Goal: Task Accomplishment & Management: Use online tool/utility

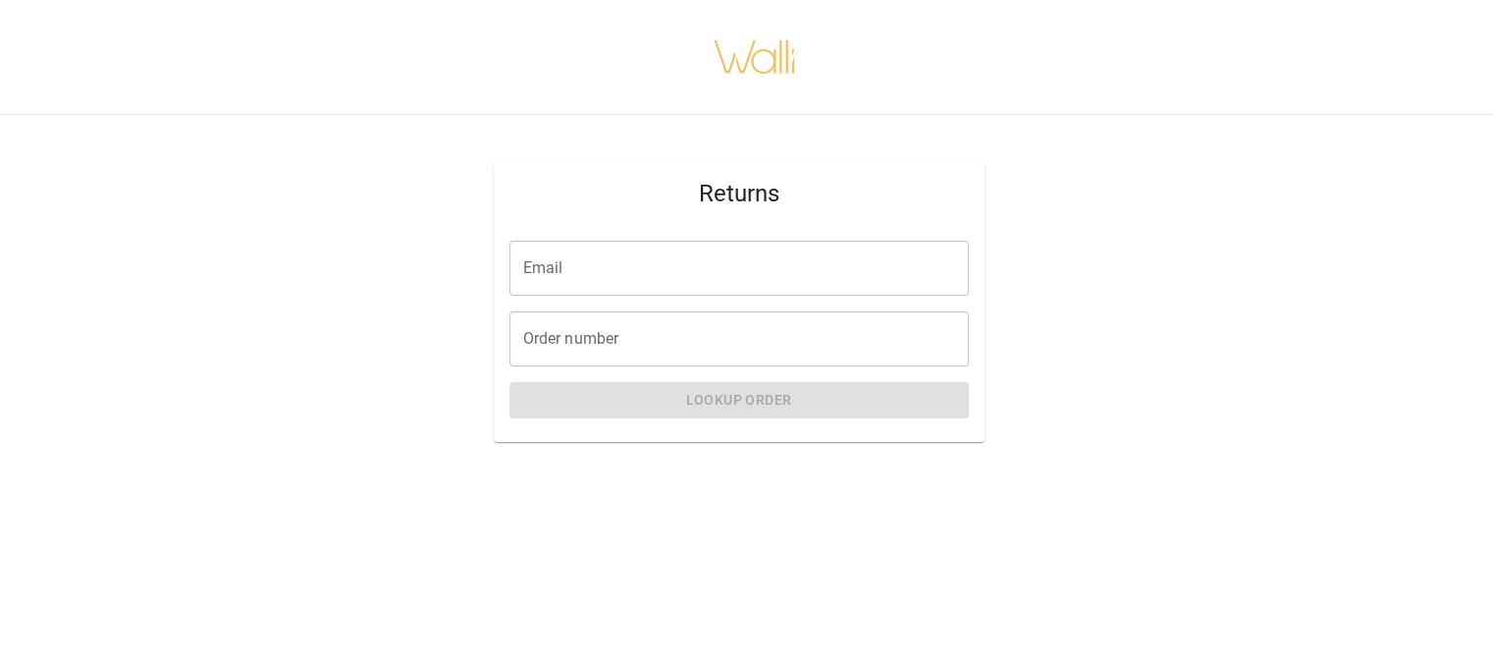
click at [581, 273] on input "Email" at bounding box center [740, 268] width 460 height 55
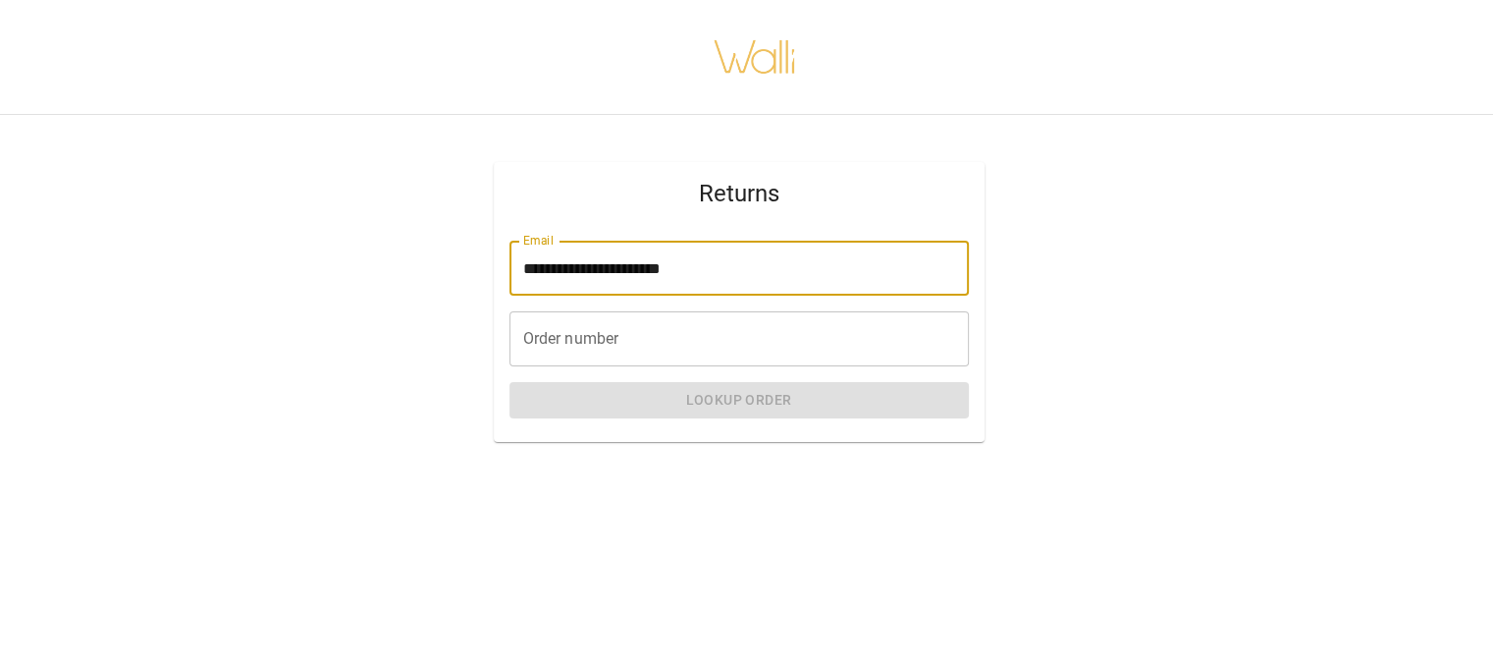
type input "**********"
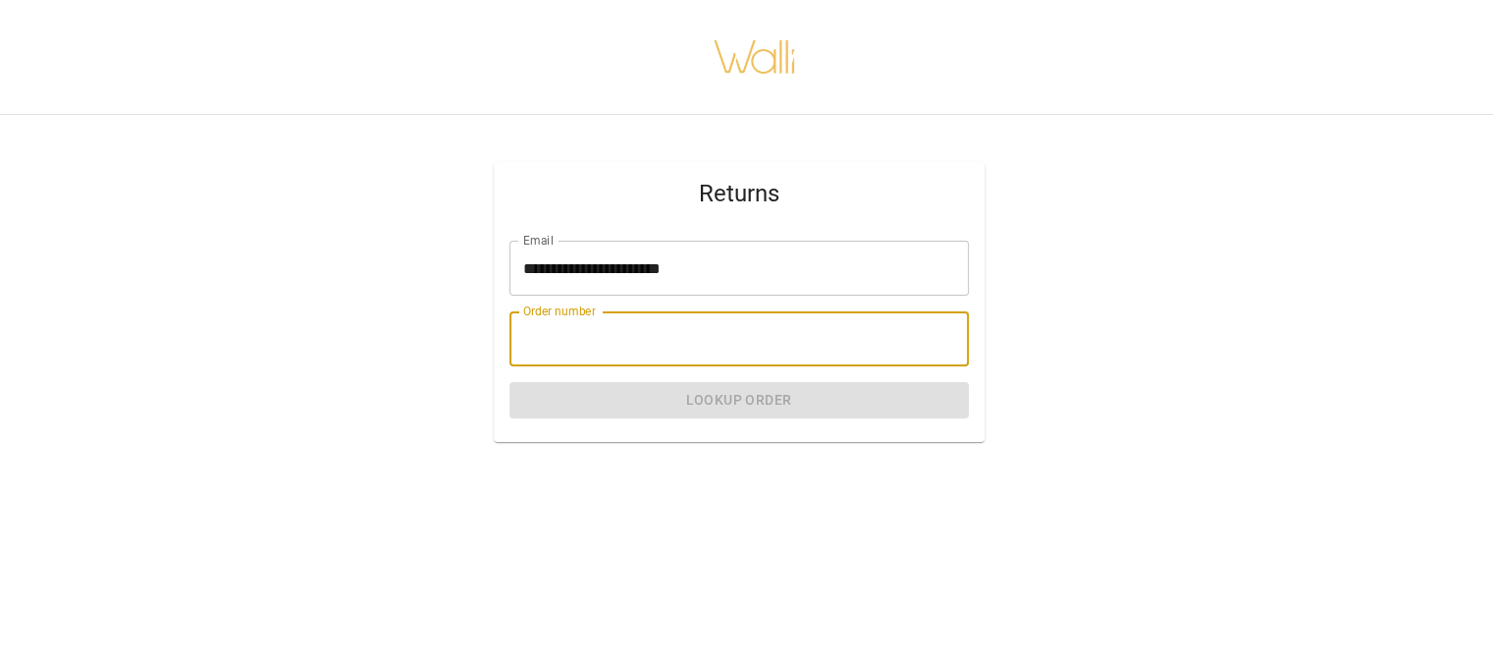
paste input "**********"
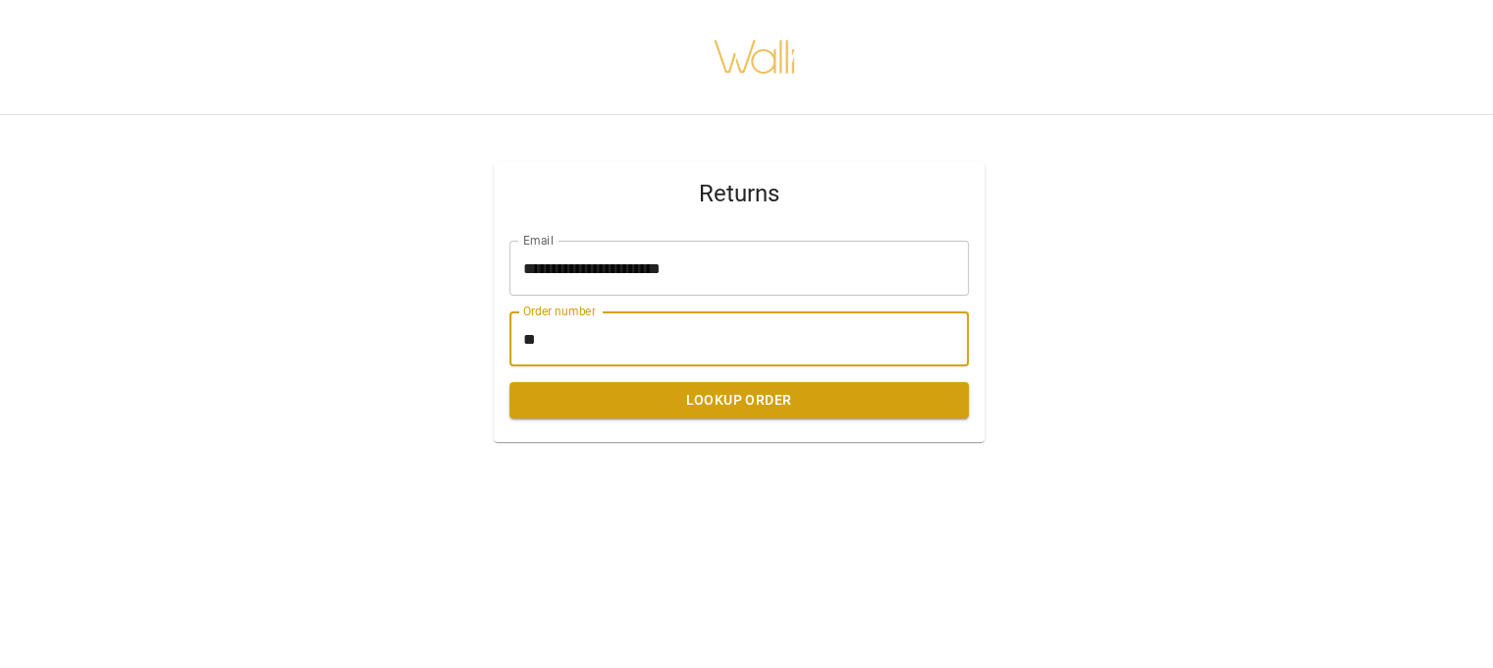
type input "*"
type input "*******"
click at [757, 401] on button "Lookup Order" at bounding box center [740, 400] width 460 height 36
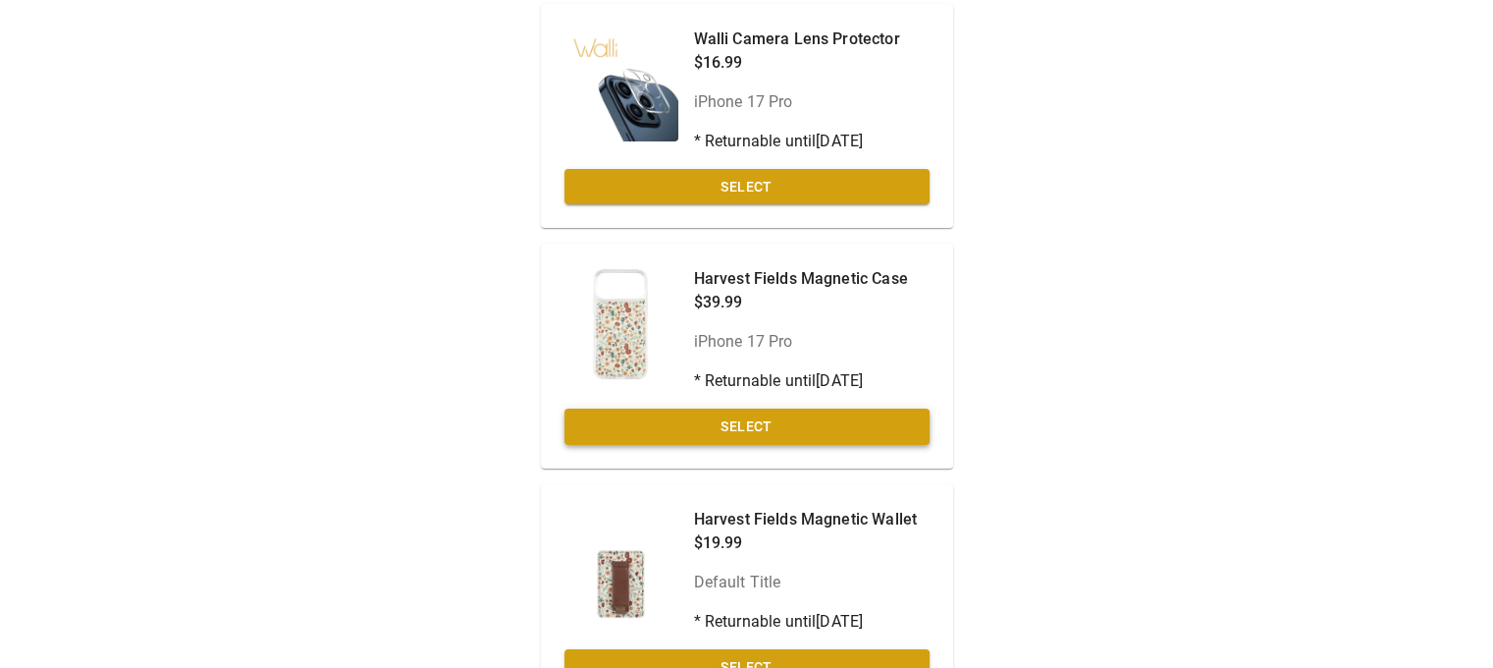
click at [755, 427] on button "Select" at bounding box center [747, 426] width 365 height 36
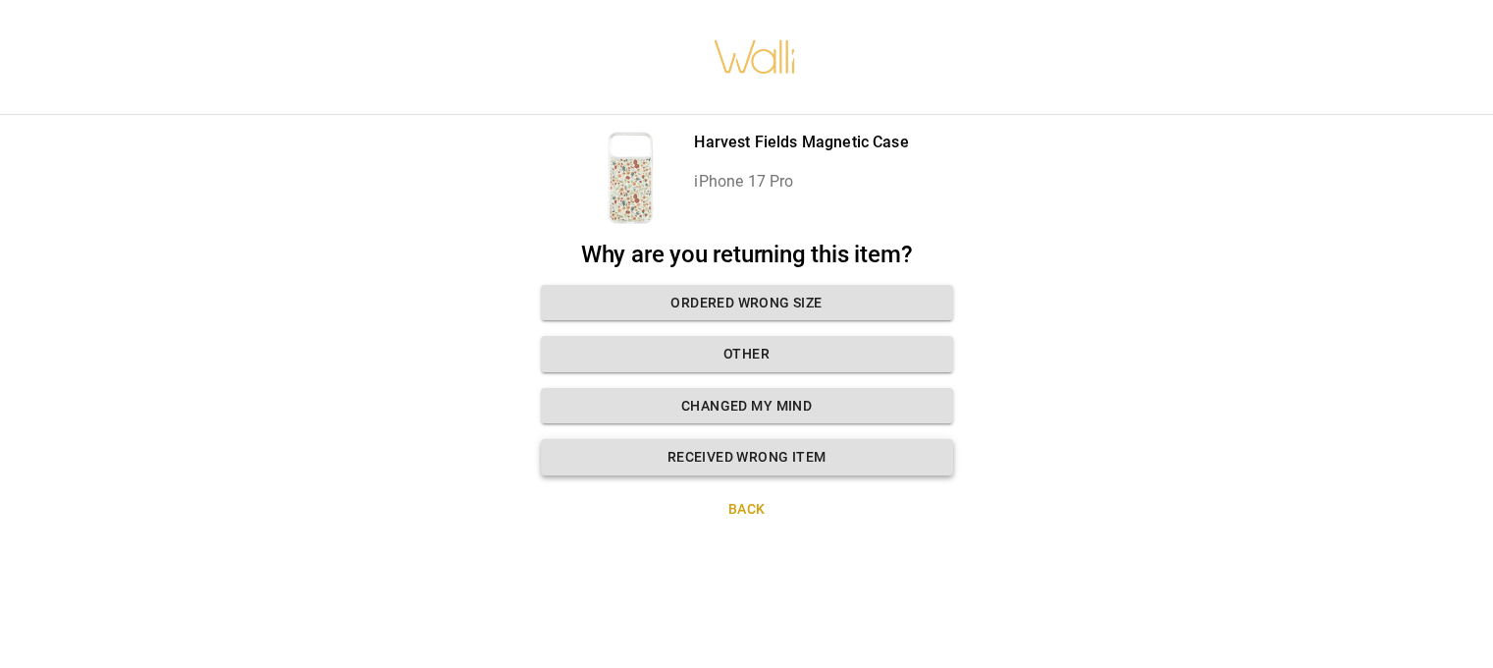
scroll to position [15, 0]
click at [741, 388] on button "Changed my mind" at bounding box center [747, 406] width 412 height 36
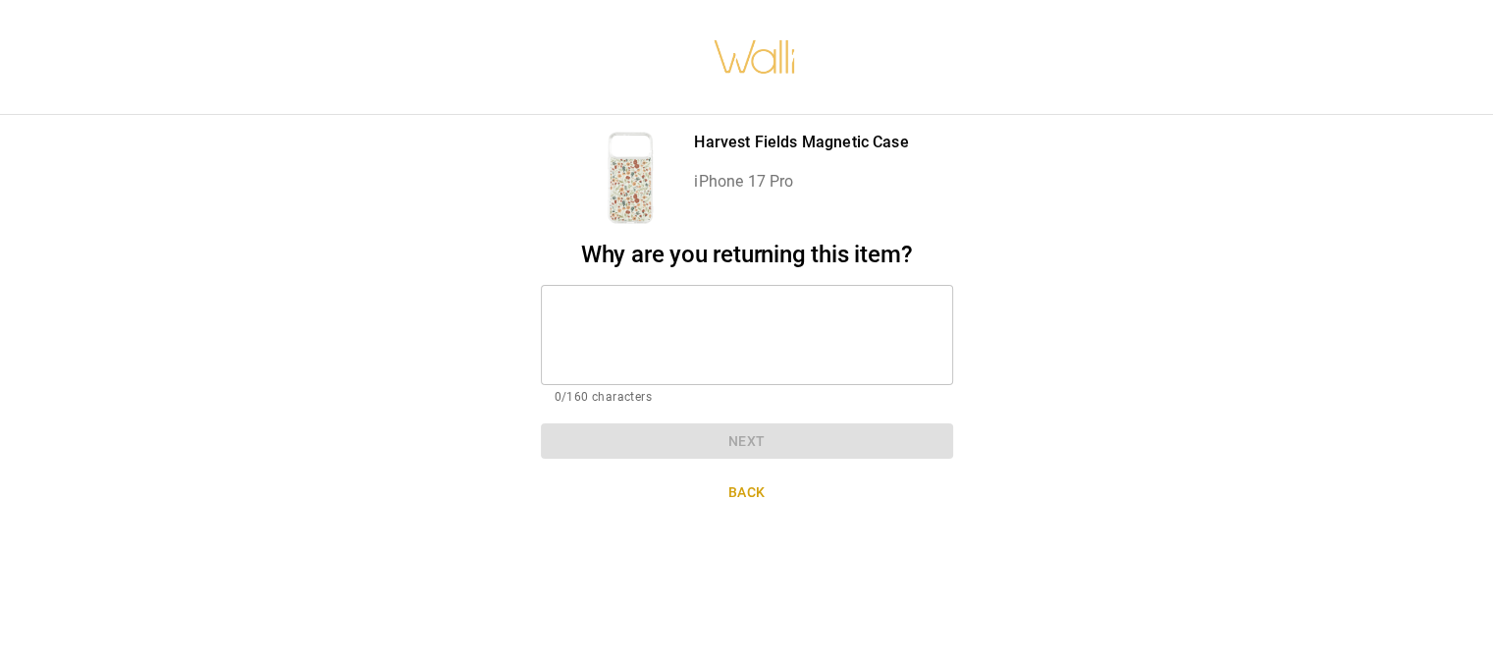
click at [589, 309] on textarea at bounding box center [747, 334] width 385 height 68
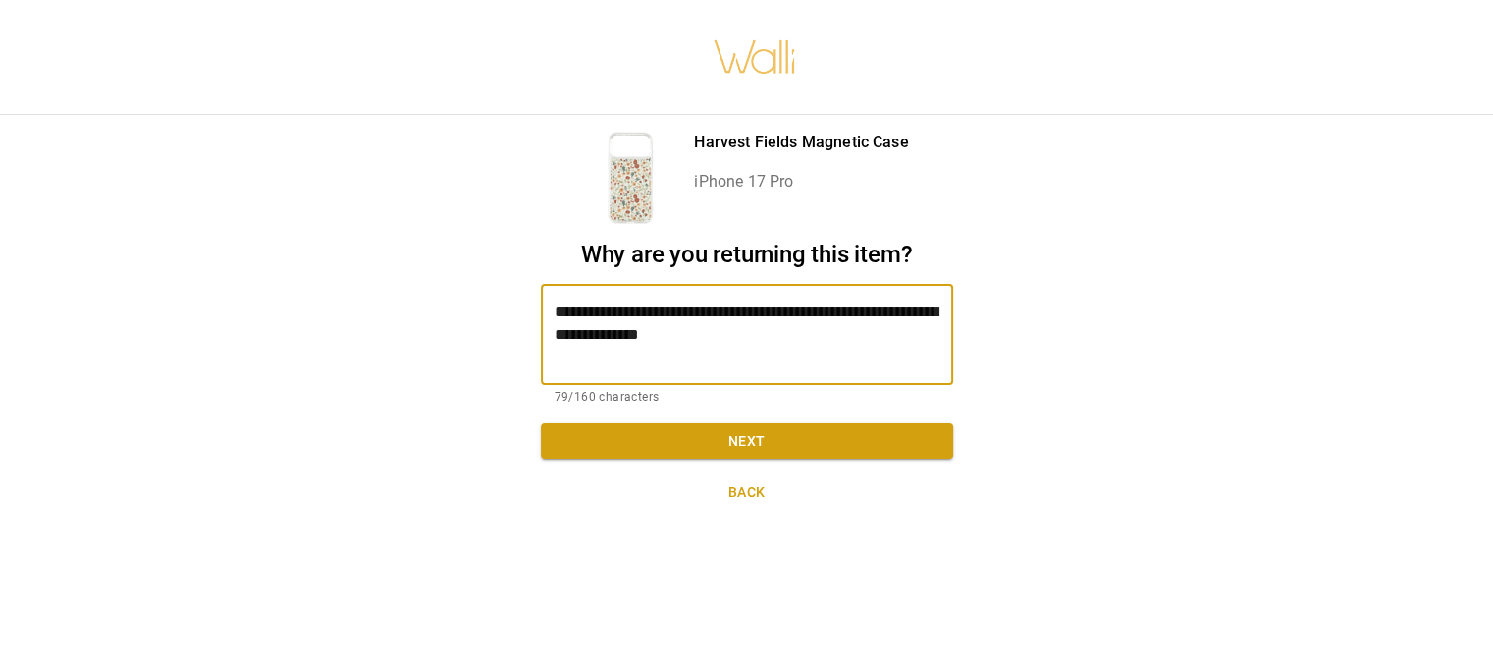
type textarea "**********"
click at [721, 424] on button "Next" at bounding box center [747, 441] width 412 height 36
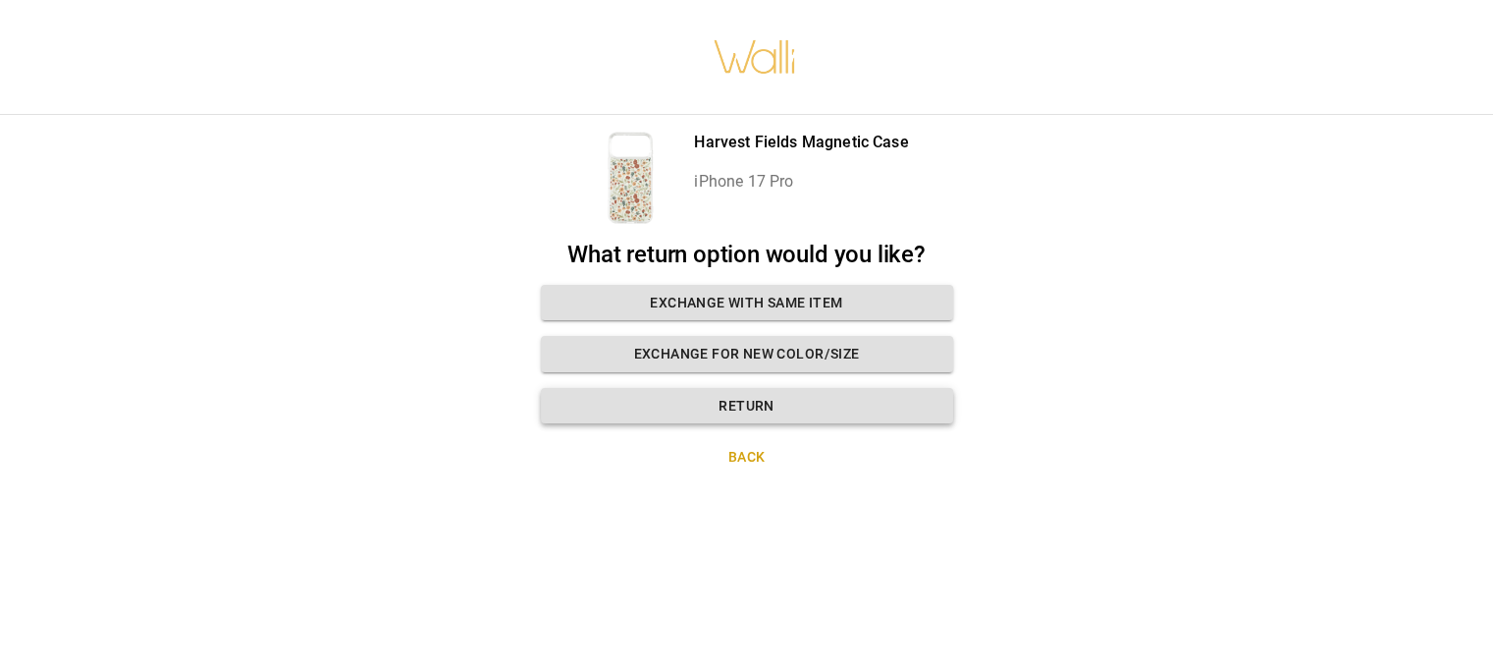
click at [734, 396] on button "Return" at bounding box center [747, 406] width 412 height 36
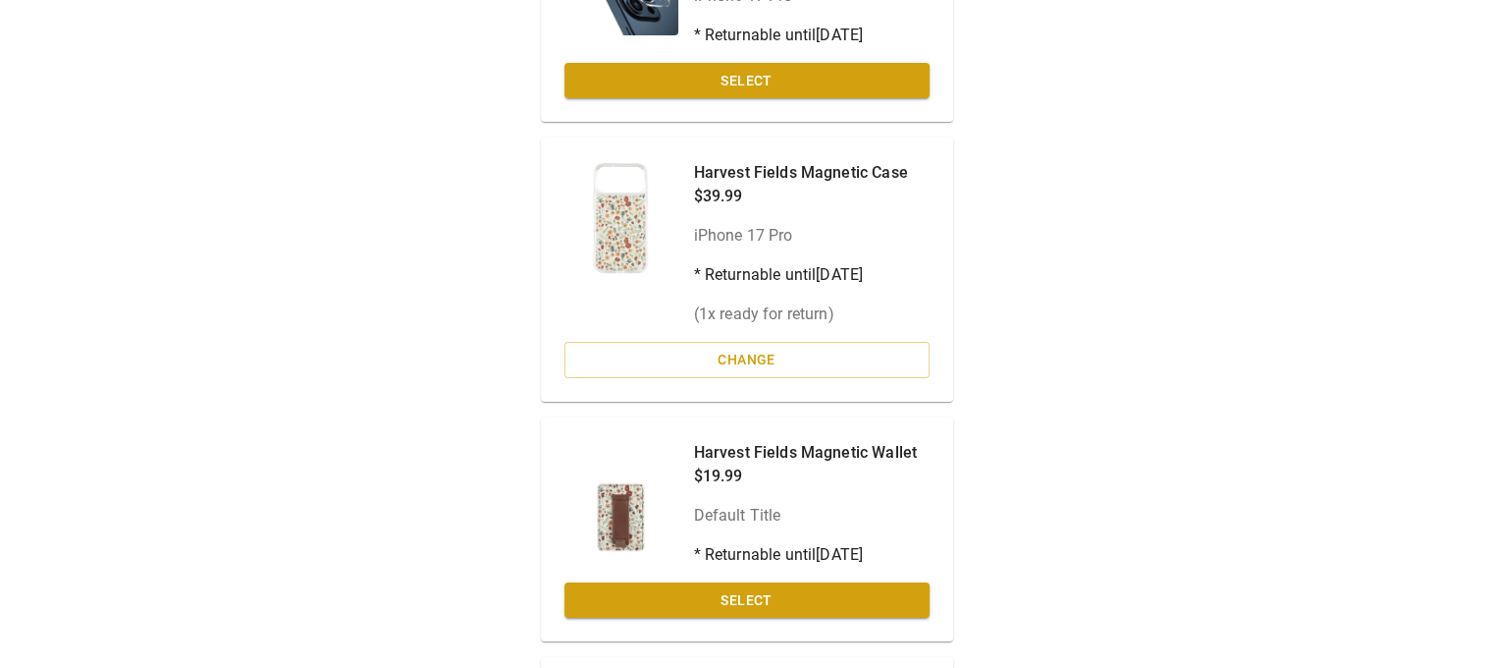
scroll to position [401, 0]
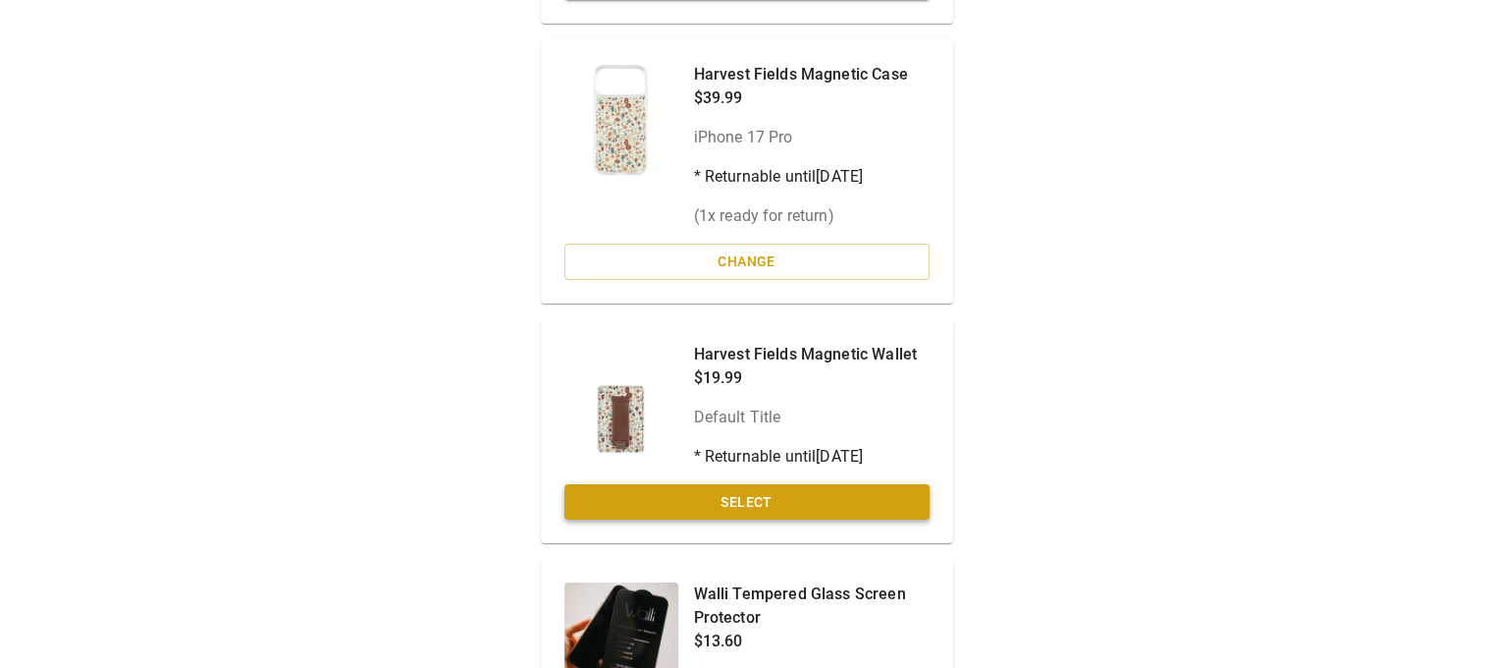
click at [746, 498] on button "Select" at bounding box center [747, 502] width 365 height 36
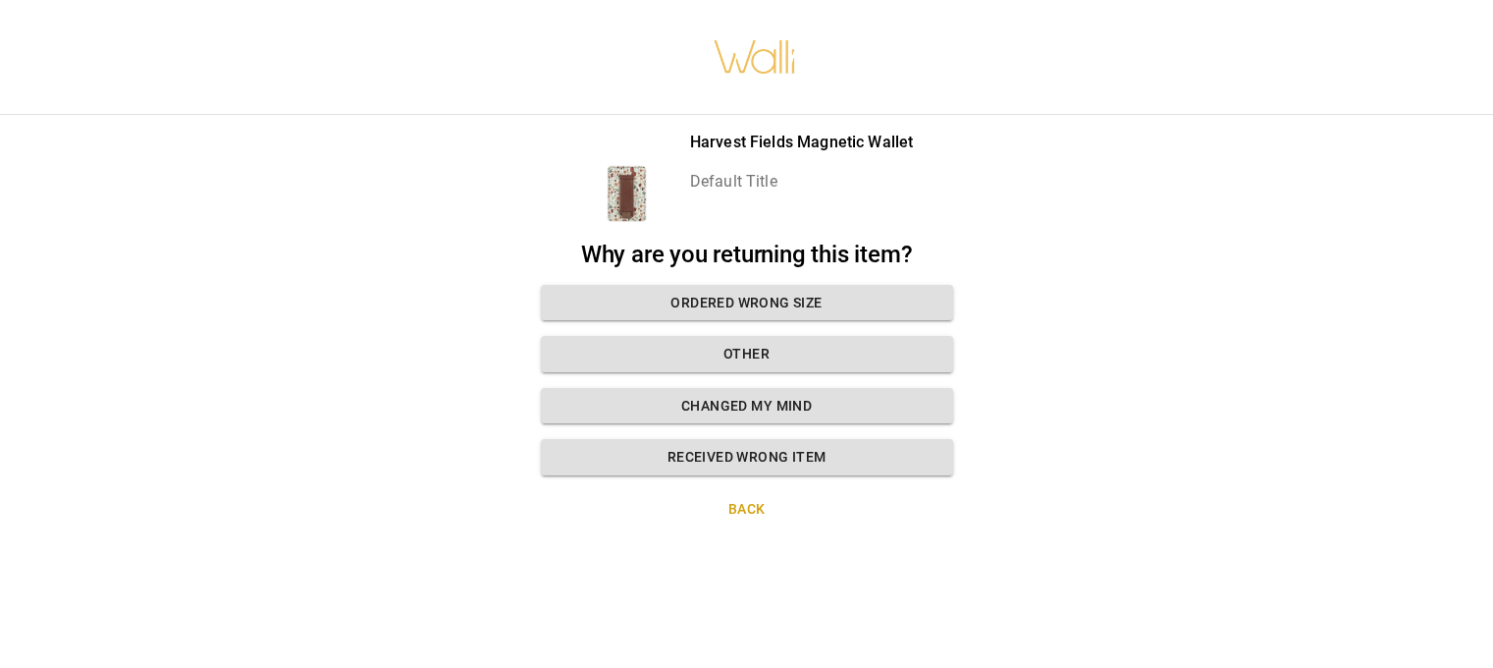
scroll to position [15, 0]
click at [757, 391] on button "Changed my mind" at bounding box center [747, 406] width 412 height 36
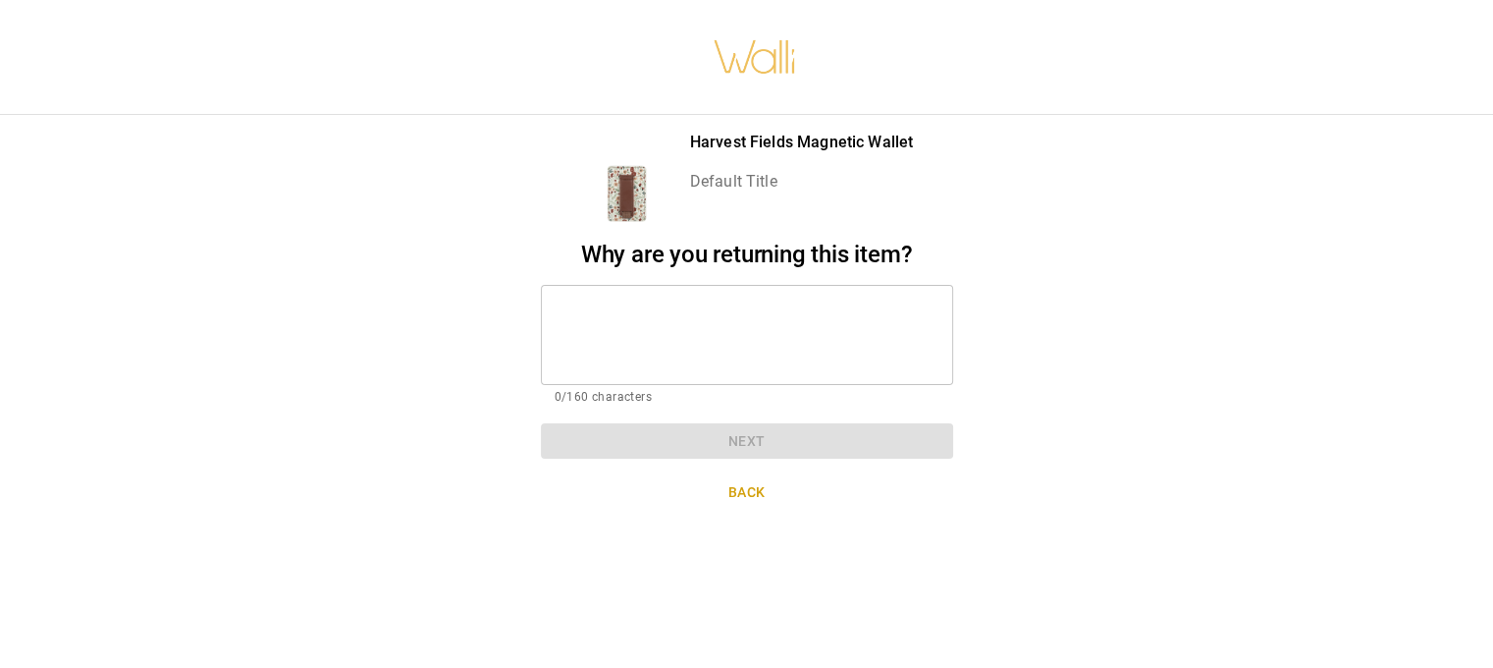
click at [638, 300] on textarea at bounding box center [747, 334] width 385 height 68
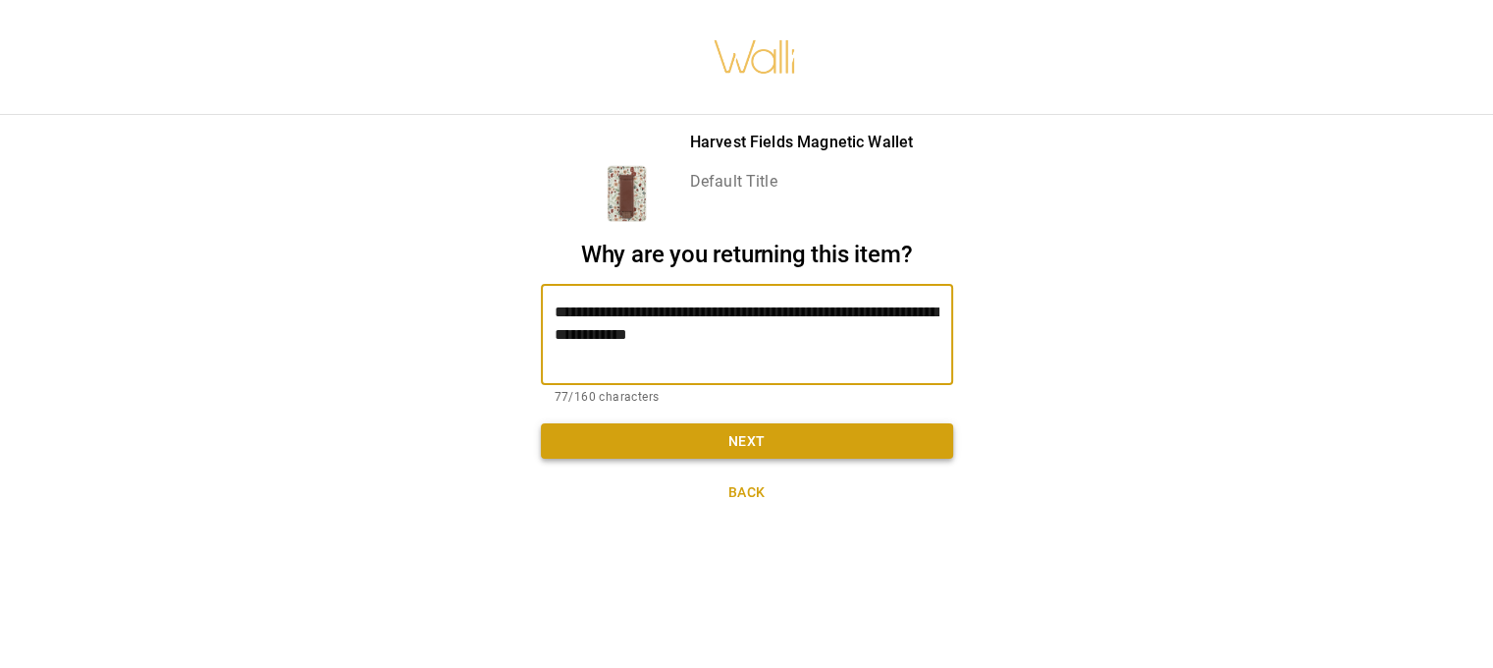
type textarea "**********"
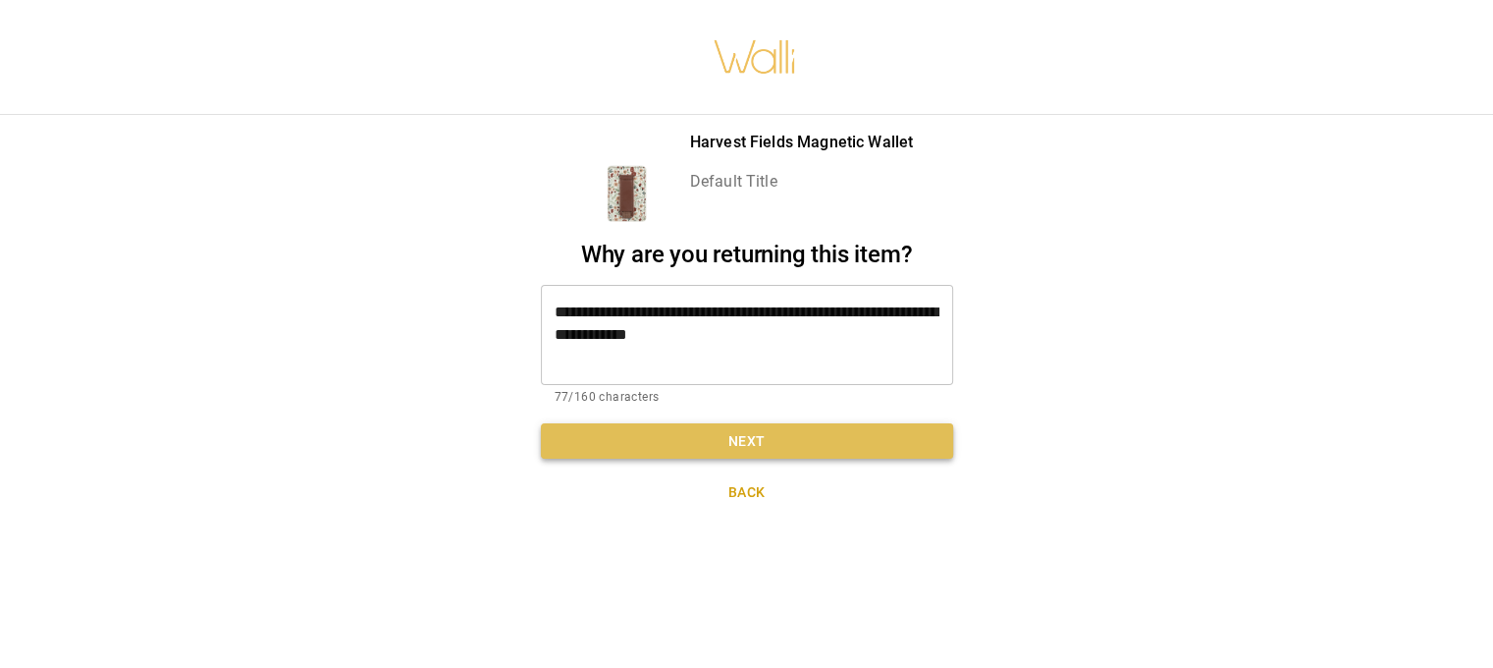
click at [777, 439] on button "Next" at bounding box center [747, 441] width 412 height 36
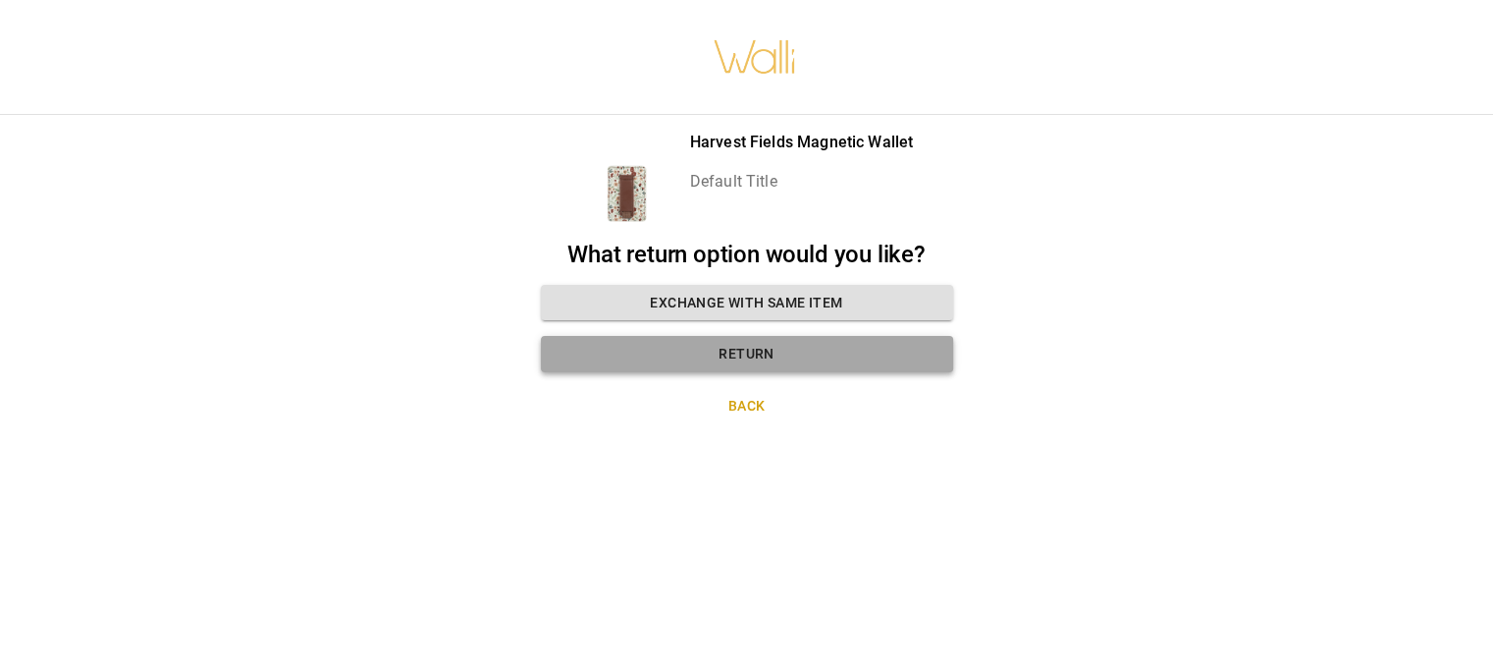
click at [730, 336] on button "Return" at bounding box center [747, 354] width 412 height 36
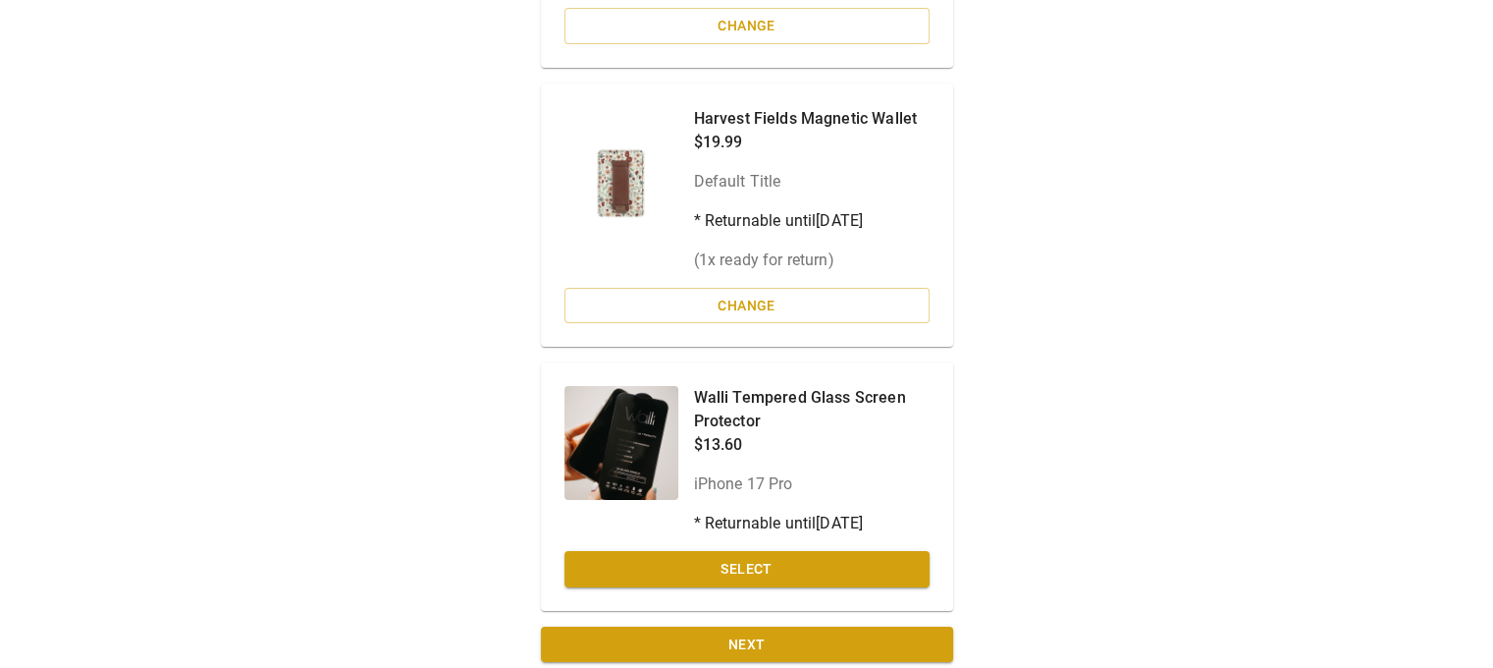
scroll to position [653, 0]
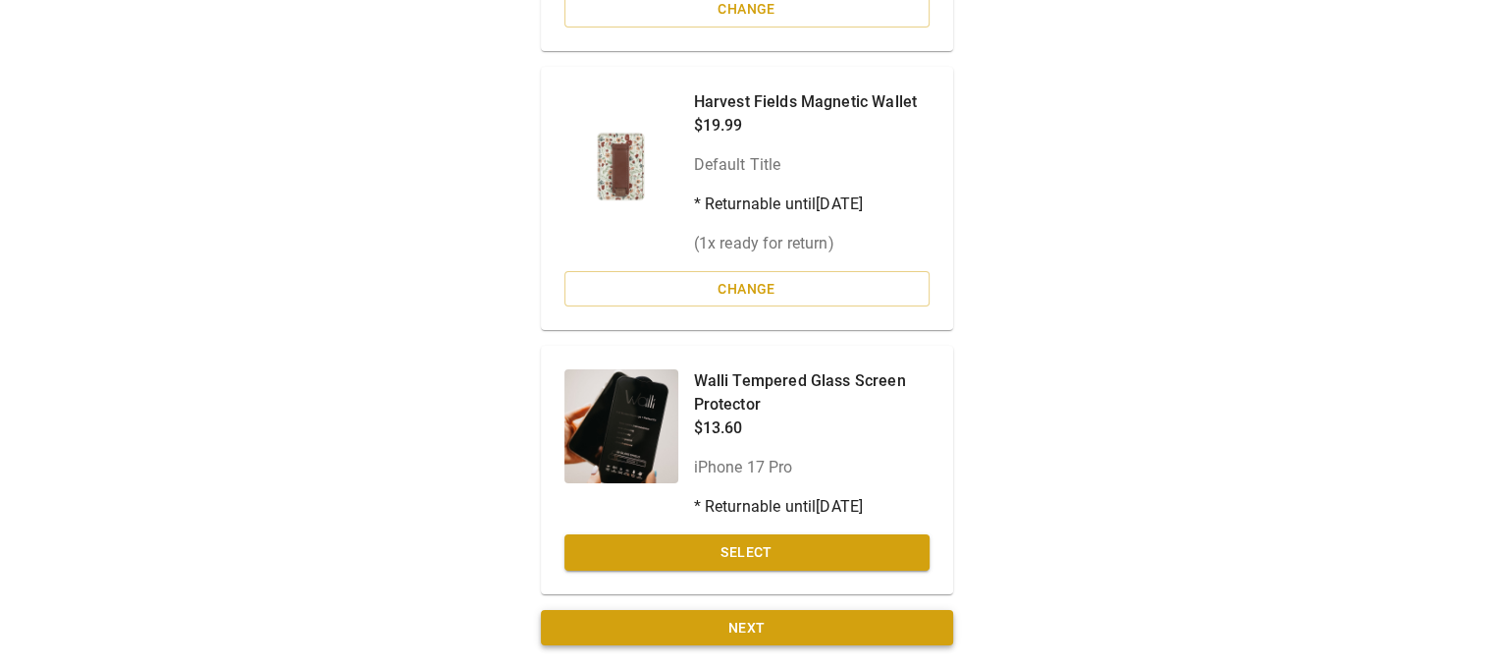
click at [746, 621] on button "Next" at bounding box center [747, 628] width 412 height 36
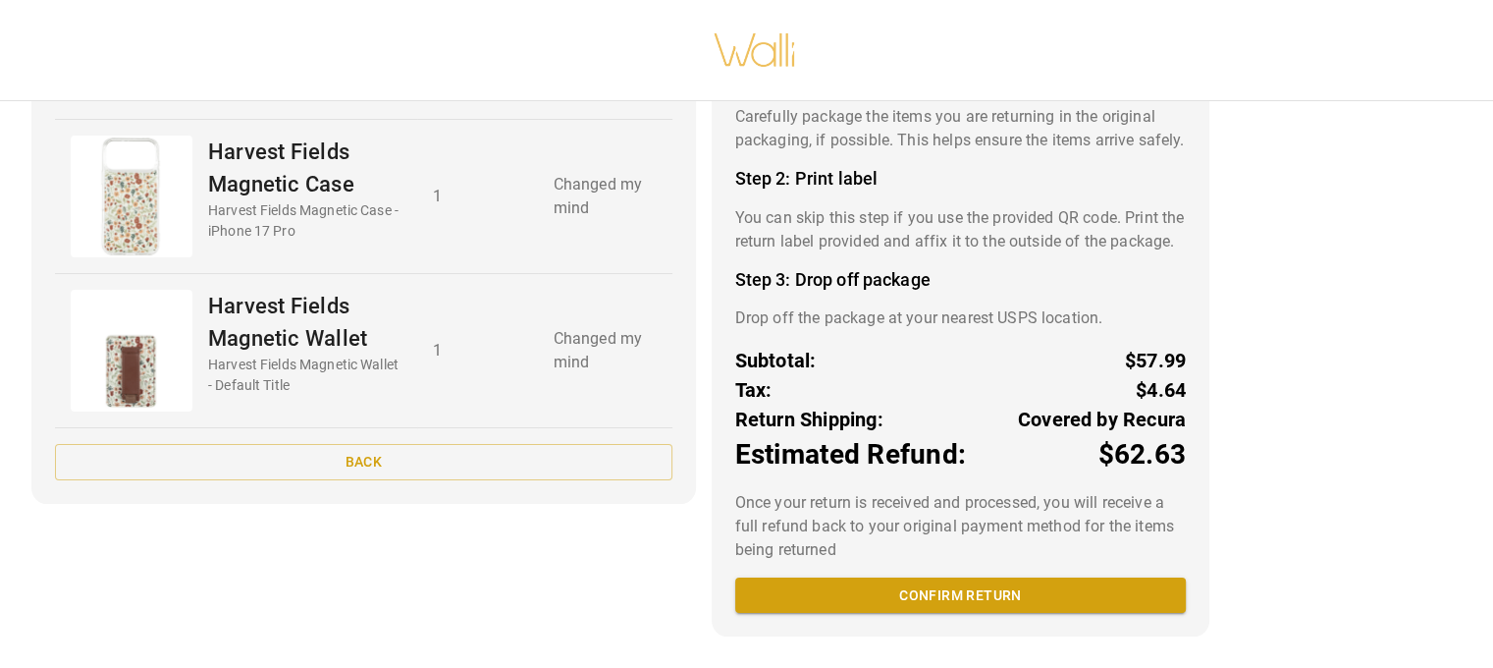
scroll to position [202, 0]
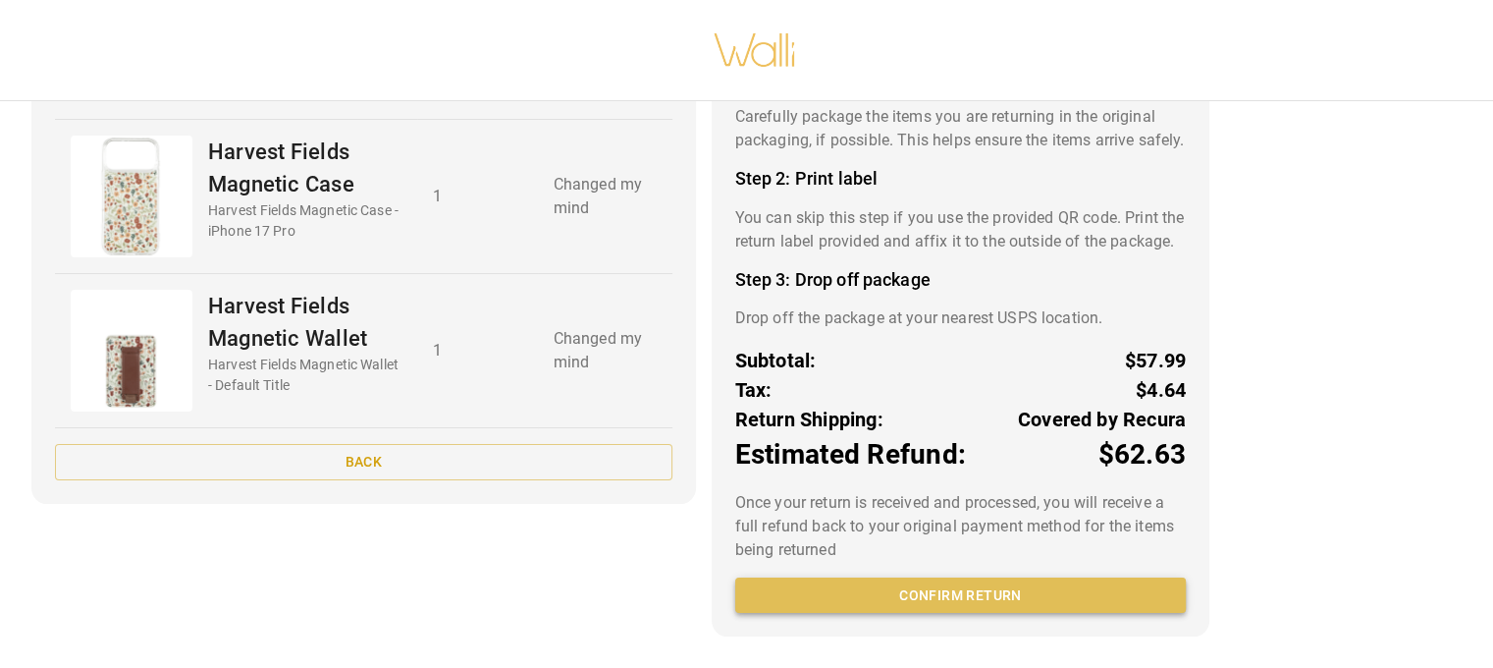
click at [965, 597] on button "Confirm return" at bounding box center [960, 595] width 451 height 36
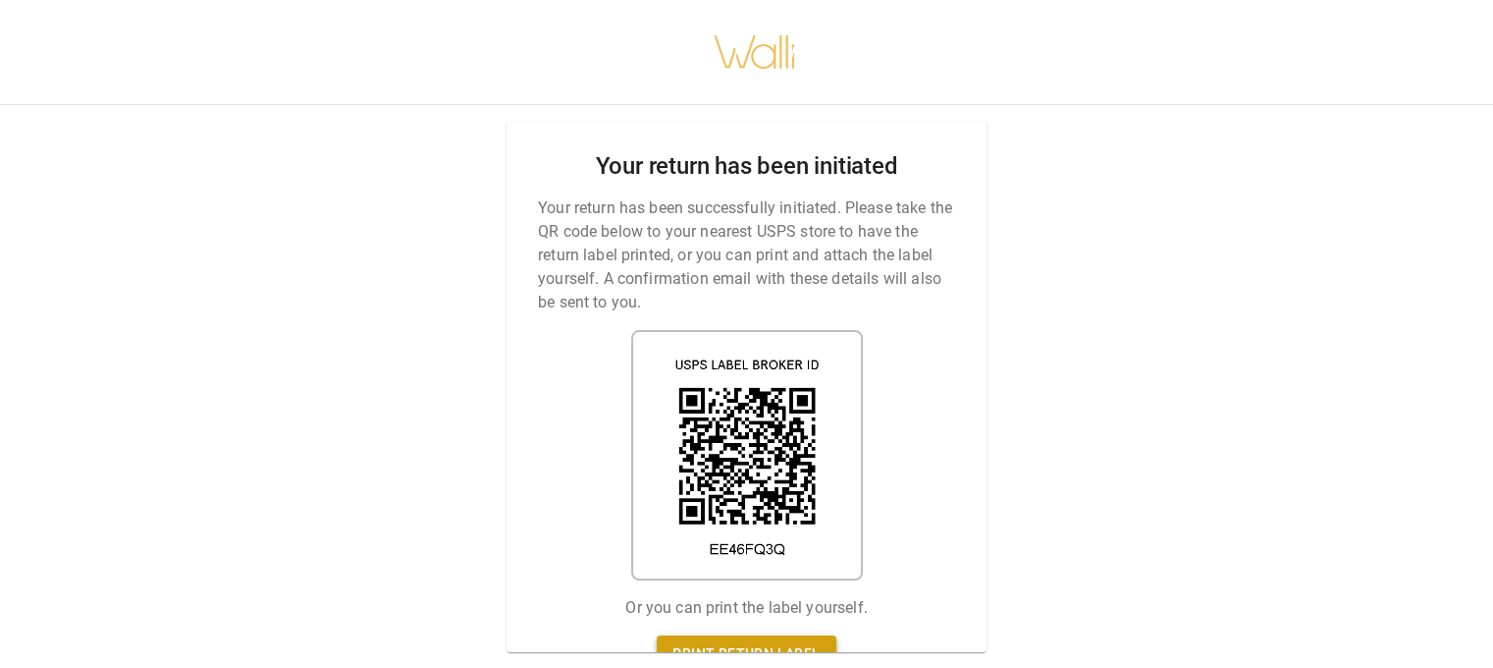
click at [738, 635] on link "Print return label" at bounding box center [746, 653] width 179 height 36
